Goal: Task Accomplishment & Management: Manage account settings

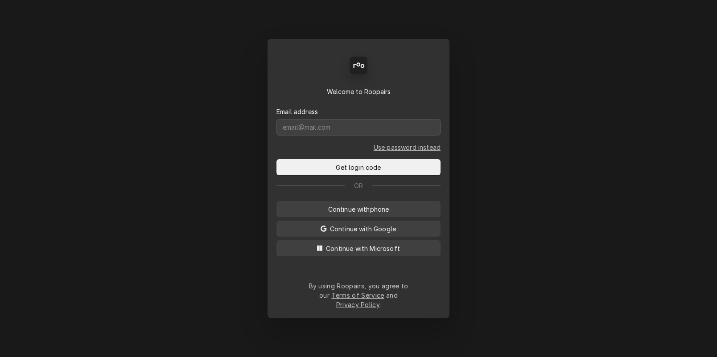
drag, startPoint x: 348, startPoint y: 170, endPoint x: 341, endPoint y: 136, distance: 35.1
click at [344, 144] on form "Email address Use password instead Get login code" at bounding box center [358, 135] width 164 height 79
click at [341, 136] on input "Dynamic Content Wrapper" at bounding box center [358, 127] width 164 height 16
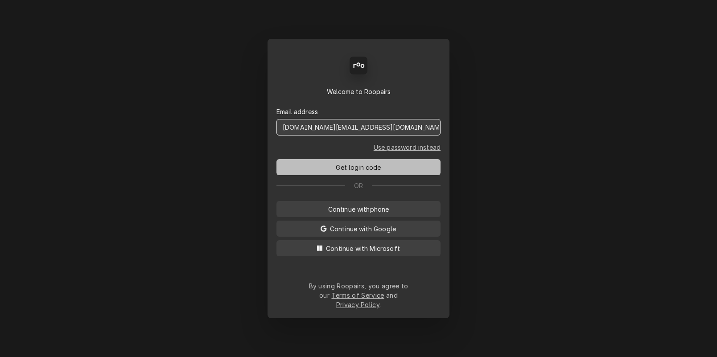
type input "dstewart.red@yahoo.com"
click at [361, 172] on span "Get login code" at bounding box center [358, 167] width 49 height 9
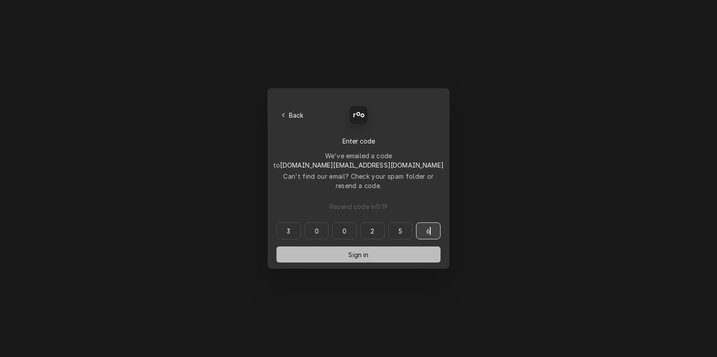
type input "300256"
click at [320, 247] on button "Sign in" at bounding box center [358, 255] width 164 height 16
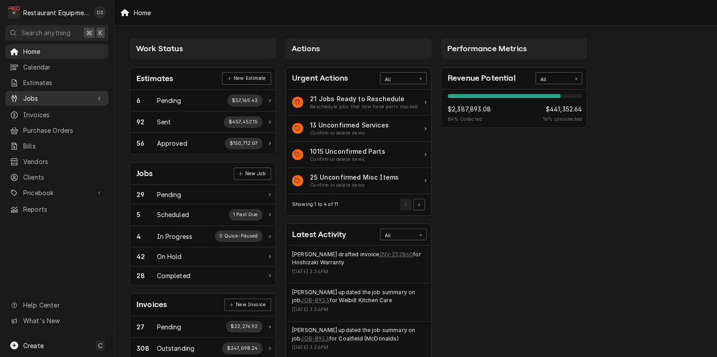
click at [37, 96] on span "Jobs" at bounding box center [56, 98] width 67 height 9
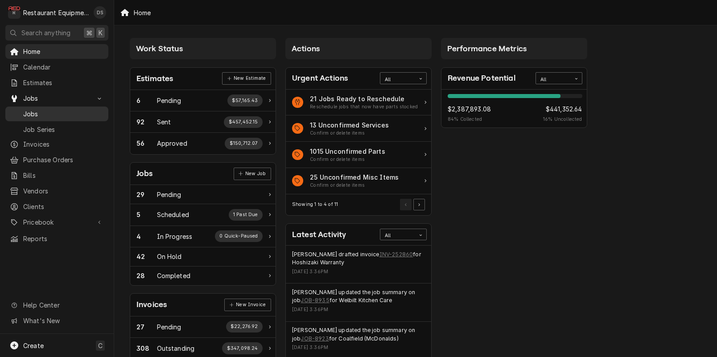
click at [43, 110] on span "Jobs" at bounding box center [63, 113] width 81 height 9
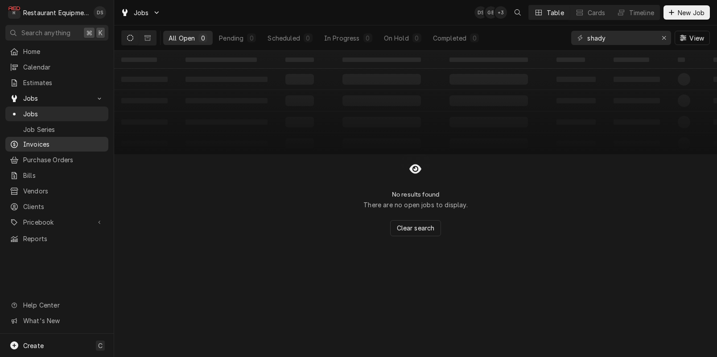
click at [46, 142] on span "Invoices" at bounding box center [63, 144] width 81 height 9
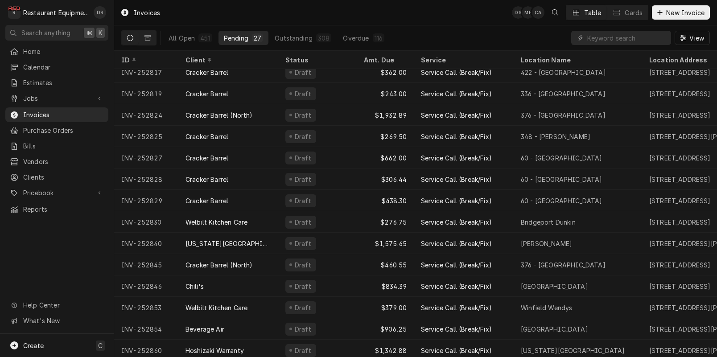
scroll to position [288, 0]
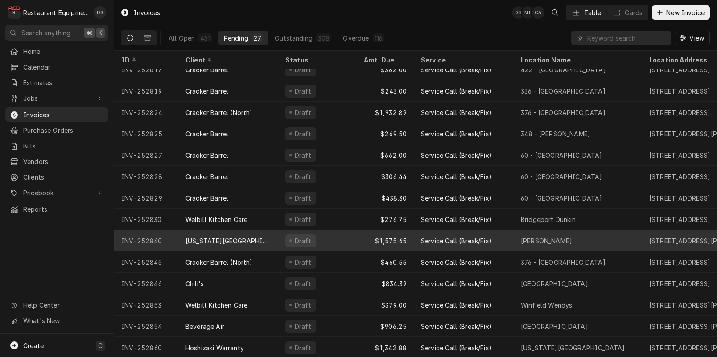
click at [451, 241] on div "Service Call (Break/Fix)" at bounding box center [456, 240] width 71 height 9
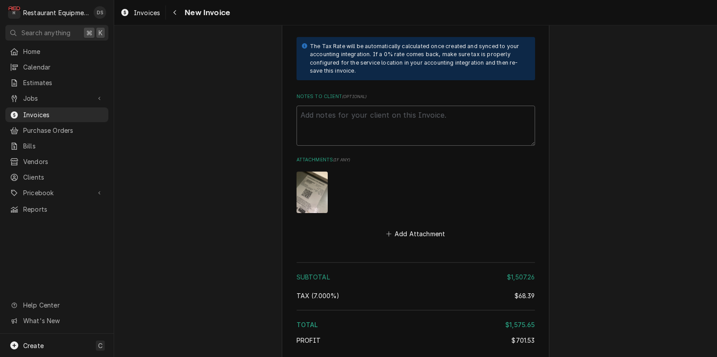
scroll to position [2580, 0]
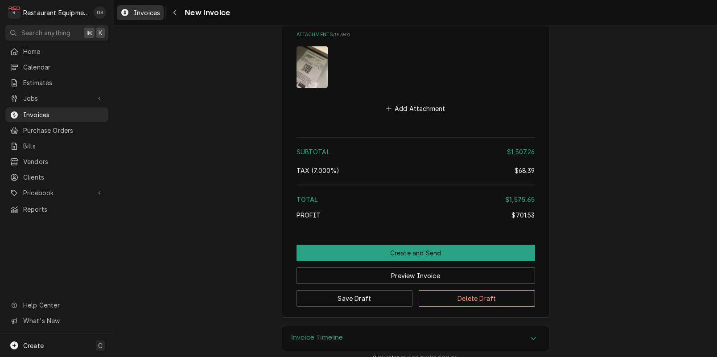
click at [149, 15] on span "Invoices" at bounding box center [147, 12] width 26 height 9
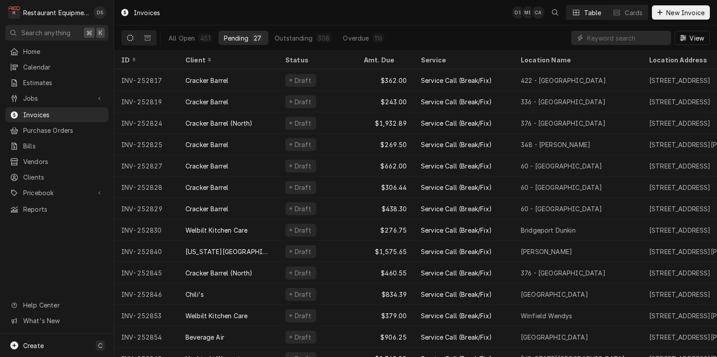
scroll to position [284, 0]
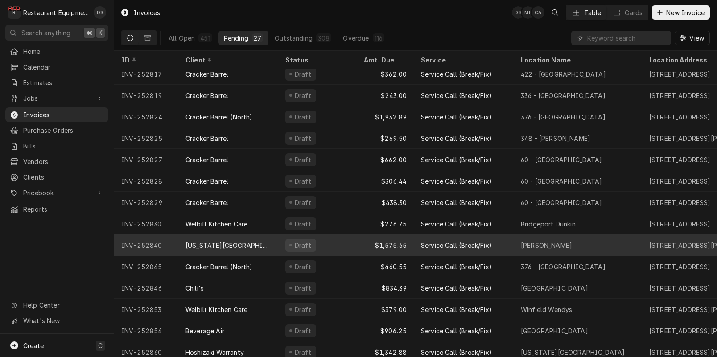
click at [239, 242] on div "[US_STATE][GEOGRAPHIC_DATA]" at bounding box center [228, 245] width 100 height 21
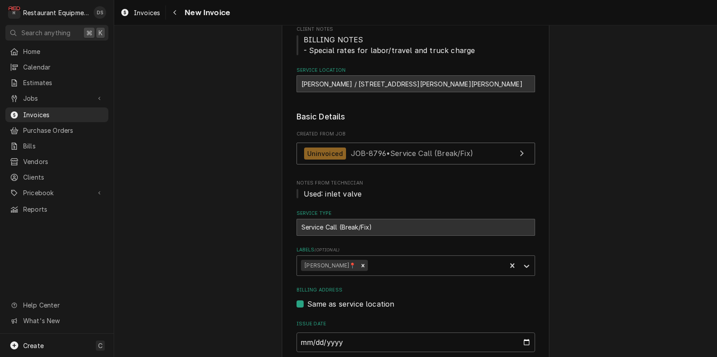
scroll to position [169, 0]
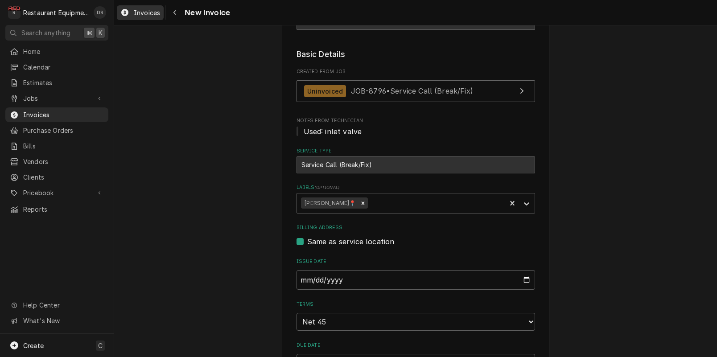
click at [156, 16] on span "Invoices" at bounding box center [147, 12] width 26 height 9
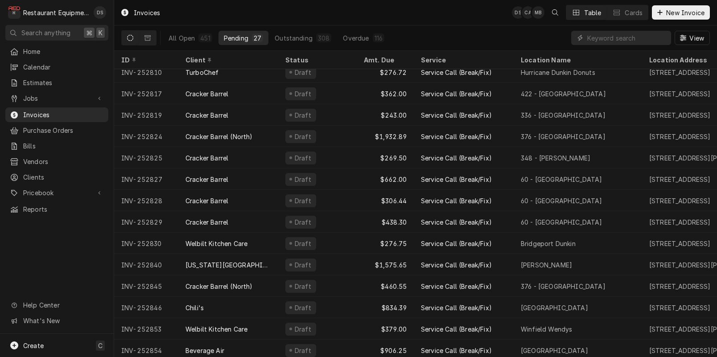
scroll to position [288, 0]
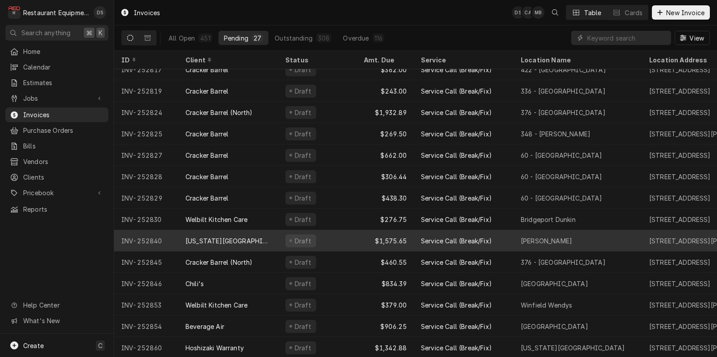
click at [237, 238] on div "[US_STATE][GEOGRAPHIC_DATA]" at bounding box center [228, 240] width 86 height 9
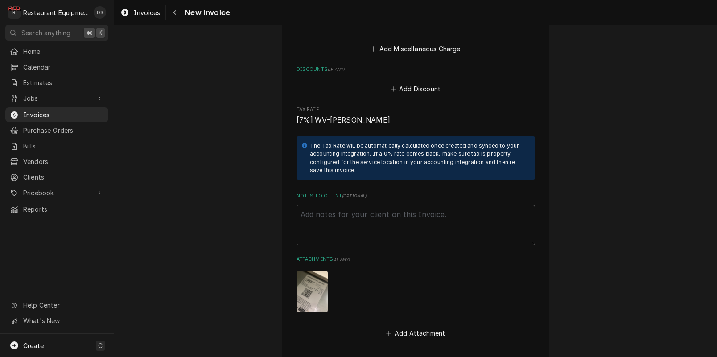
scroll to position [2580, 0]
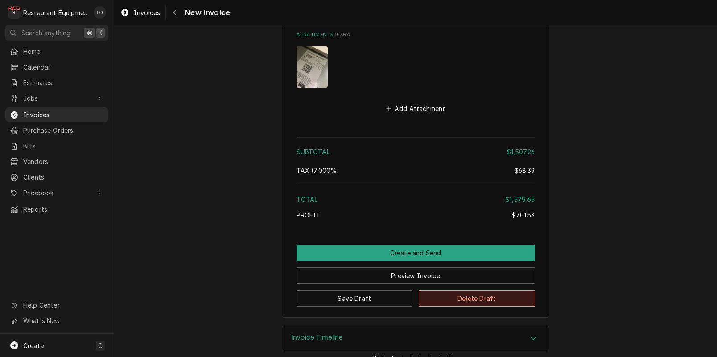
click at [462, 290] on button "Delete Draft" at bounding box center [477, 298] width 116 height 16
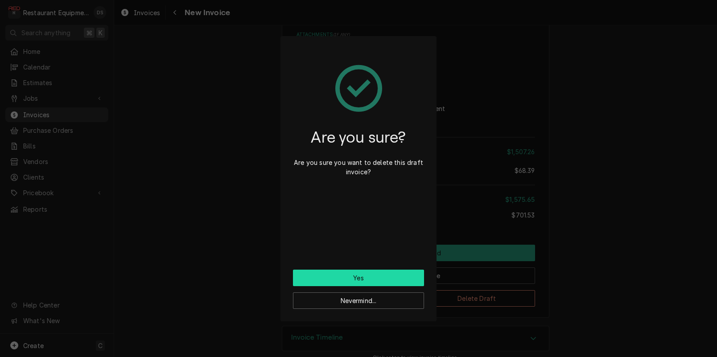
click at [393, 273] on button "Yes" at bounding box center [358, 278] width 131 height 16
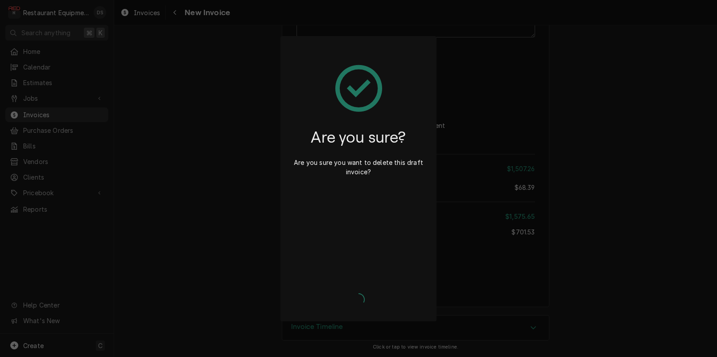
scroll to position [2553, 0]
type textarea "x"
